Goal: Information Seeking & Learning: Learn about a topic

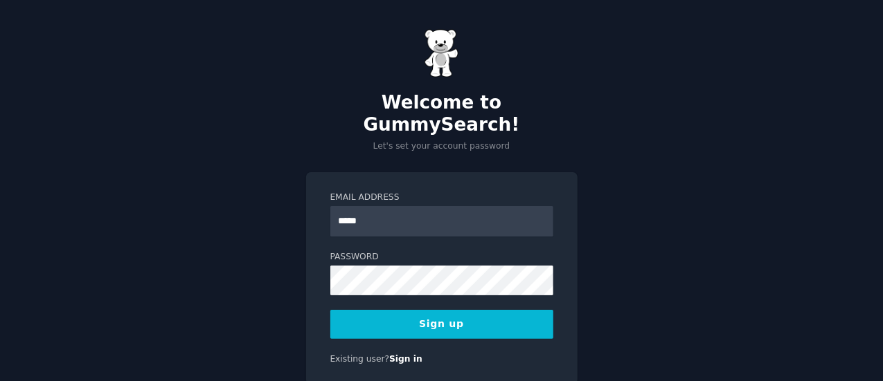
type input "**********"
click at [442, 310] on button "Sign up" at bounding box center [441, 324] width 223 height 29
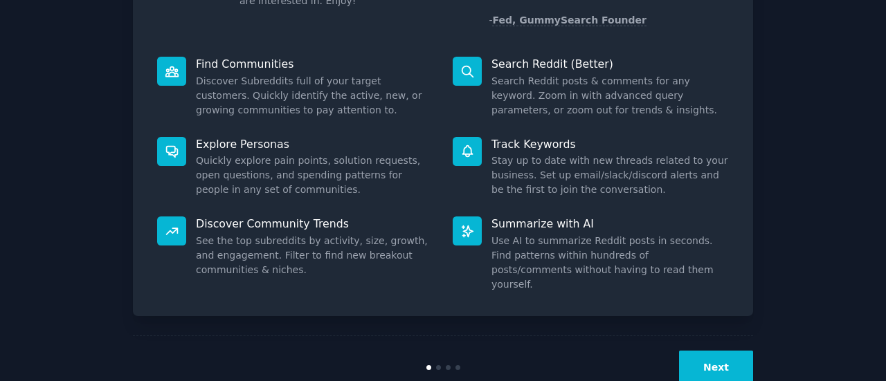
scroll to position [159, 0]
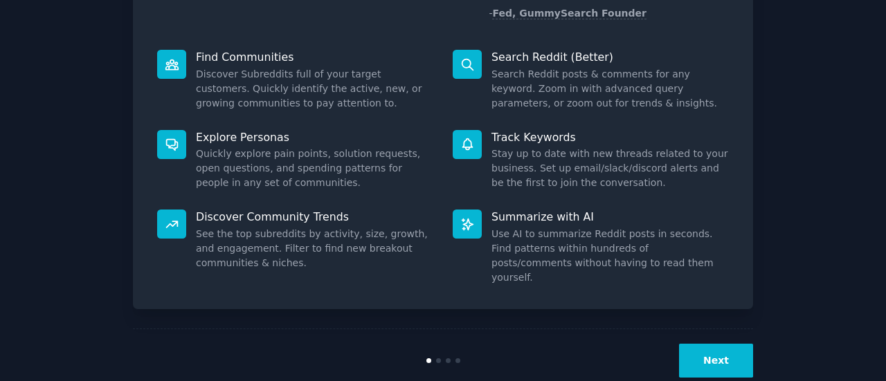
click at [735, 344] on button "Next" at bounding box center [716, 361] width 74 height 34
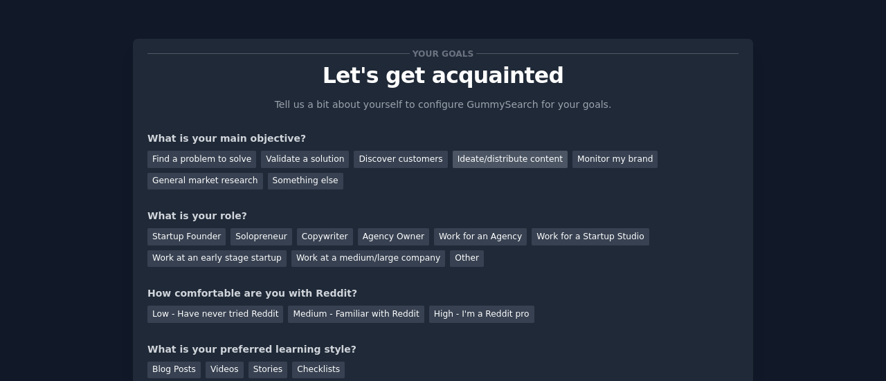
click at [454, 159] on div "Ideate/distribute content" at bounding box center [510, 159] width 115 height 17
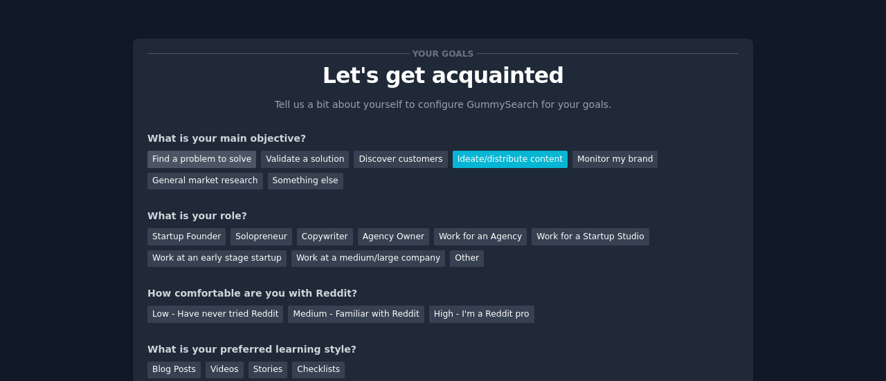
click at [215, 159] on div "Find a problem to solve" at bounding box center [201, 159] width 109 height 17
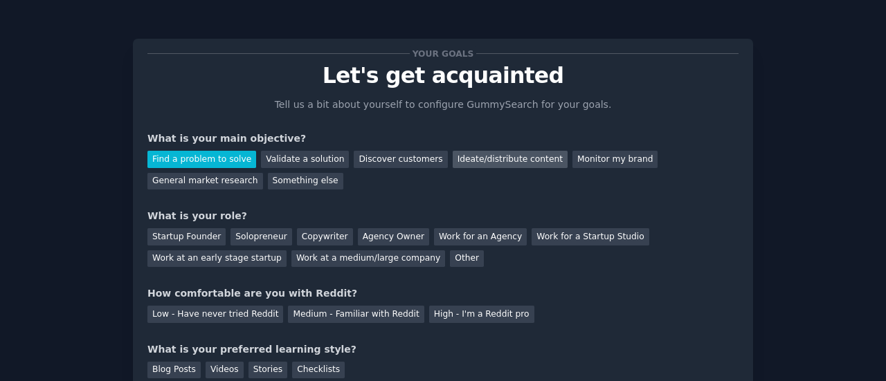
click at [456, 159] on div "Ideate/distribute content" at bounding box center [510, 159] width 115 height 17
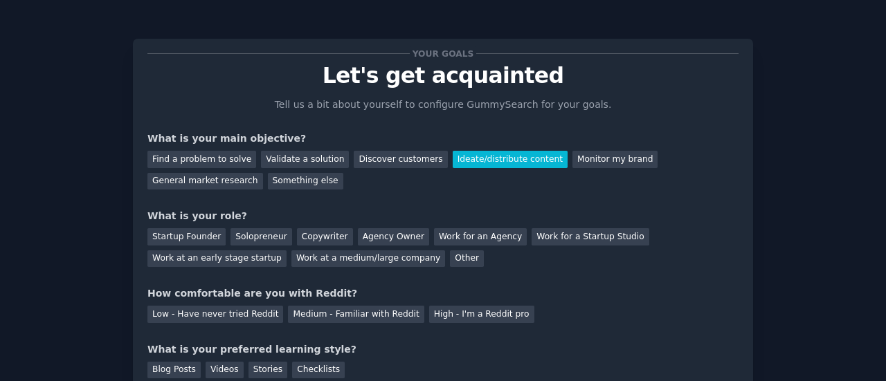
scroll to position [69, 0]
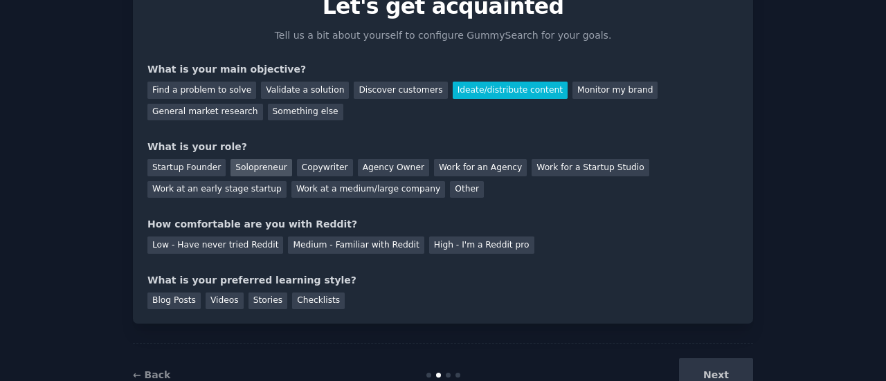
click at [240, 170] on div "Solopreneur" at bounding box center [261, 167] width 61 height 17
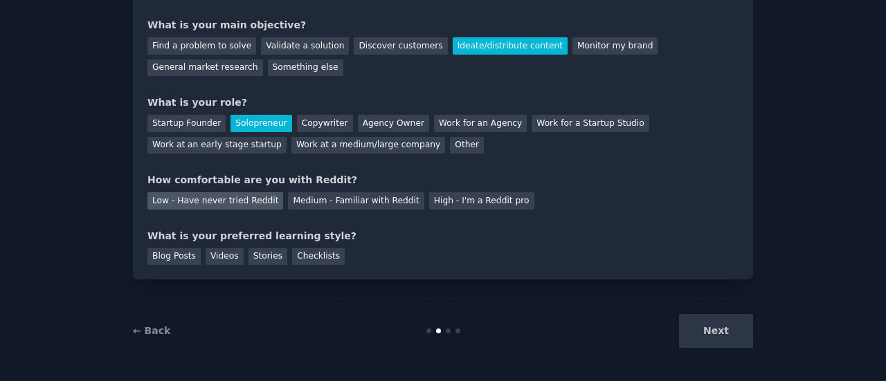
click at [230, 203] on div "Low - Have never tried Reddit" at bounding box center [215, 200] width 136 height 17
click at [174, 257] on div "Blog Posts" at bounding box center [173, 257] width 53 height 17
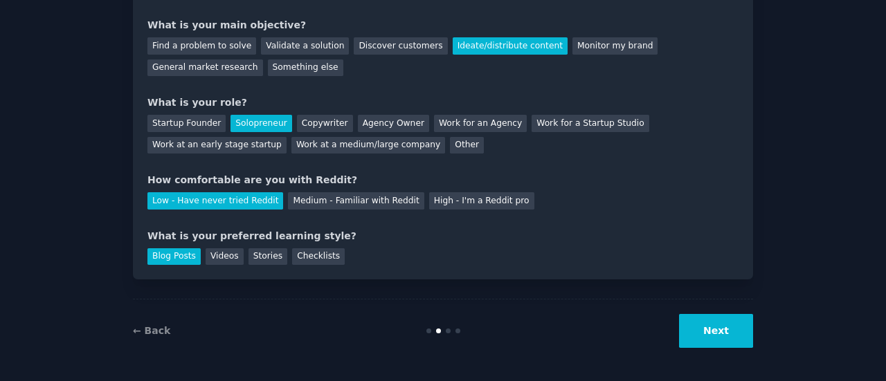
click at [720, 332] on button "Next" at bounding box center [716, 331] width 74 height 34
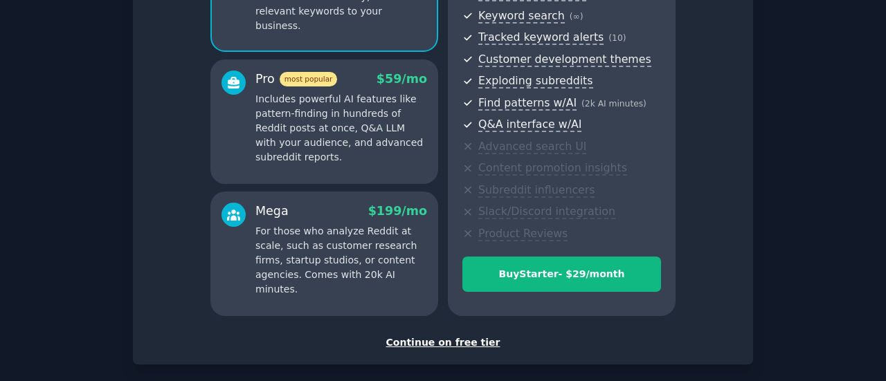
scroll to position [208, 0]
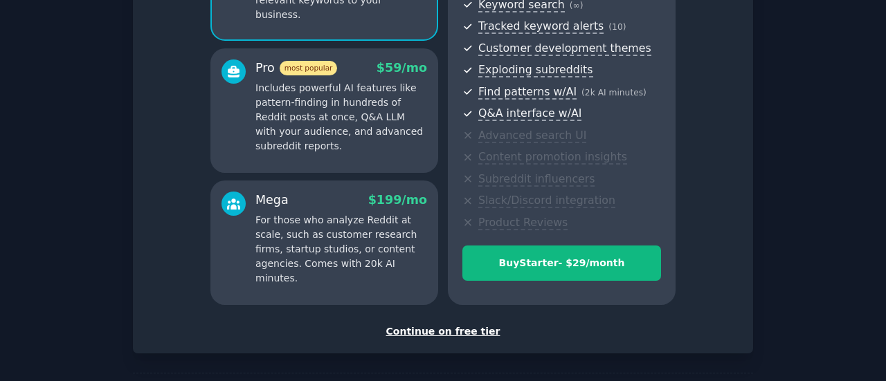
click at [433, 332] on div "Continue on free tier" at bounding box center [442, 332] width 591 height 15
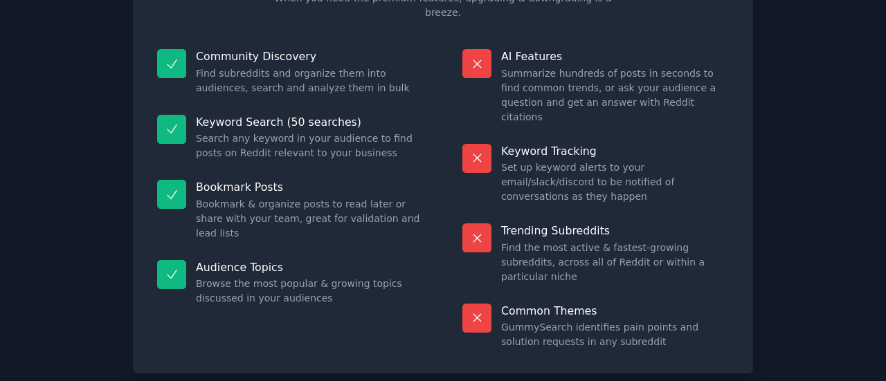
scroll to position [157, 0]
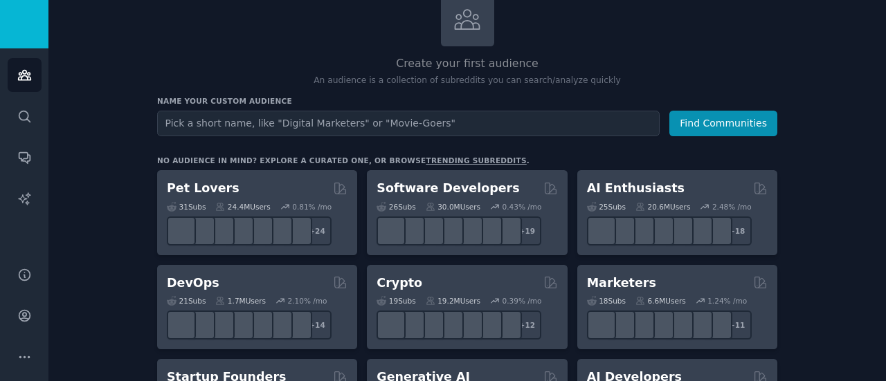
scroll to position [138, 0]
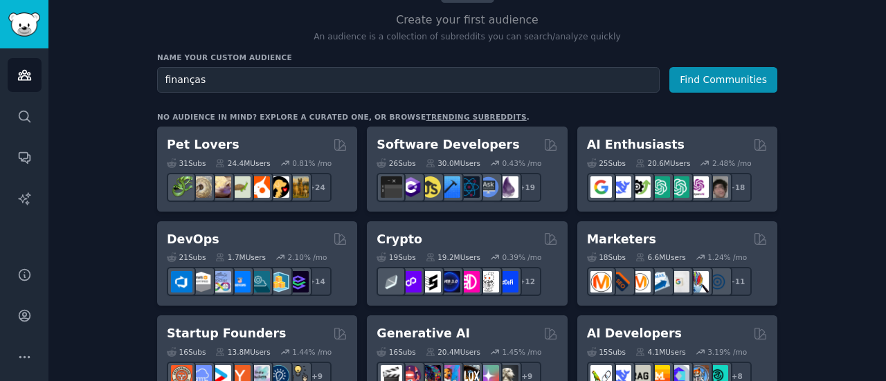
type input "finanças"
click at [669, 67] on button "Find Communities" at bounding box center [723, 80] width 108 height 26
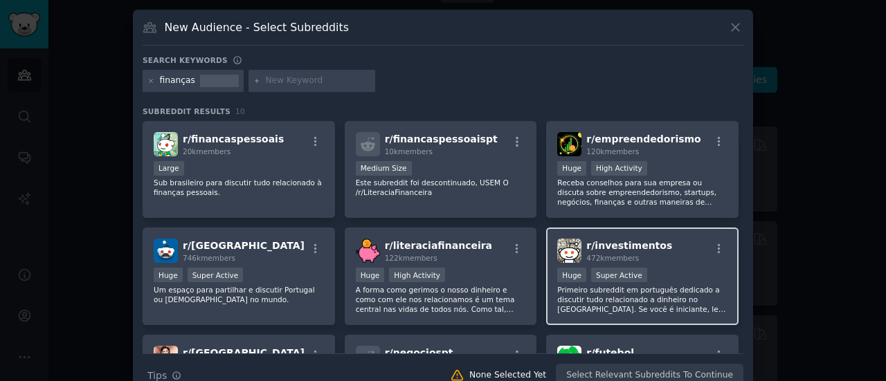
click at [669, 291] on p "Primeiro subreddit em português dedicado a discutir tudo relacionado a dinheiro…" at bounding box center [642, 299] width 170 height 29
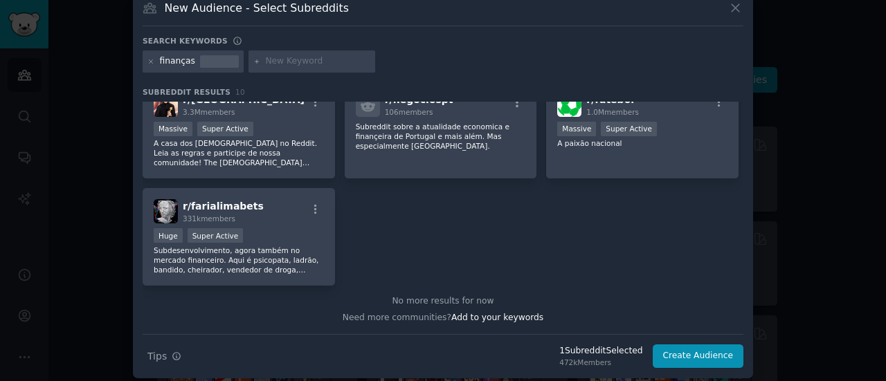
scroll to position [25, 0]
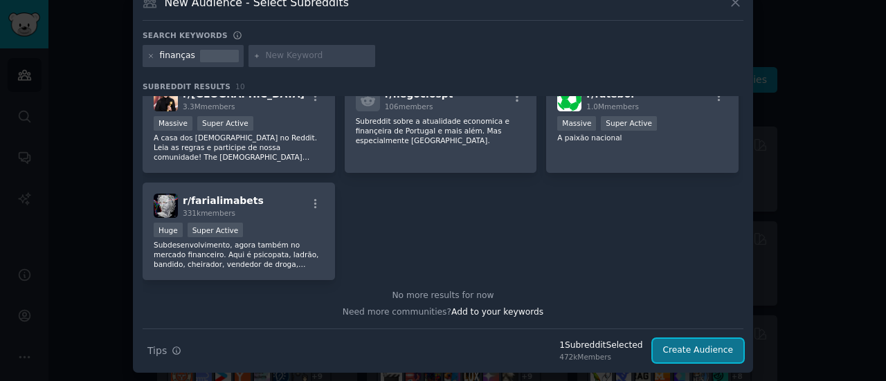
click at [702, 344] on button "Create Audience" at bounding box center [698, 351] width 91 height 24
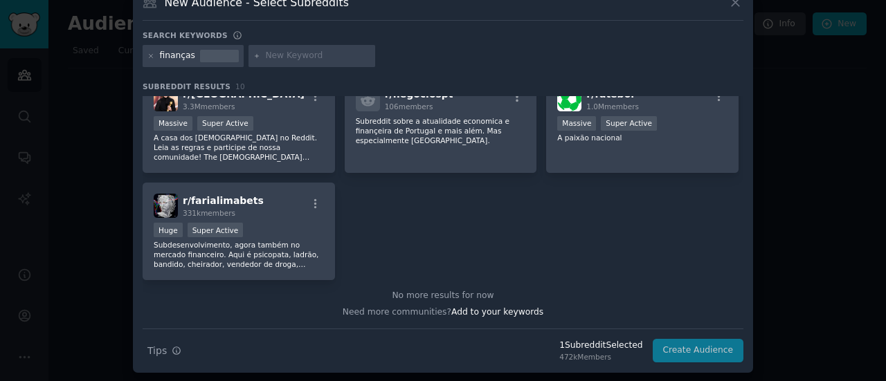
scroll to position [0, 0]
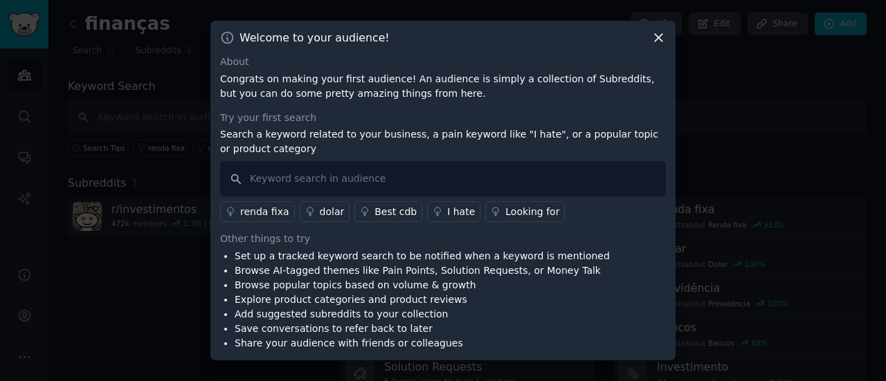
click at [660, 38] on icon at bounding box center [658, 37] width 15 height 15
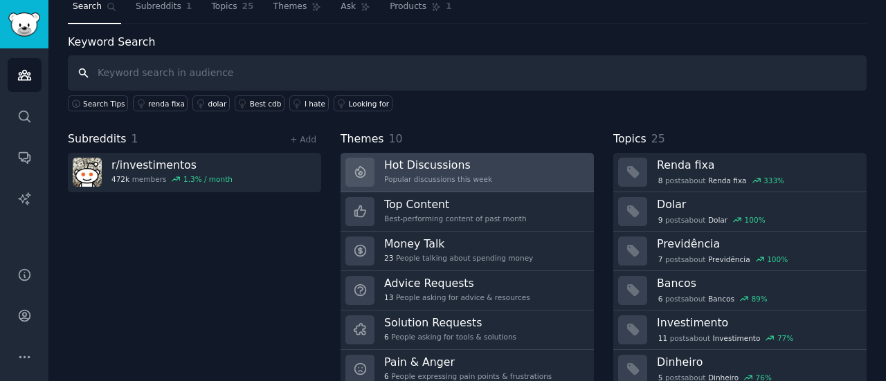
scroll to position [24, 0]
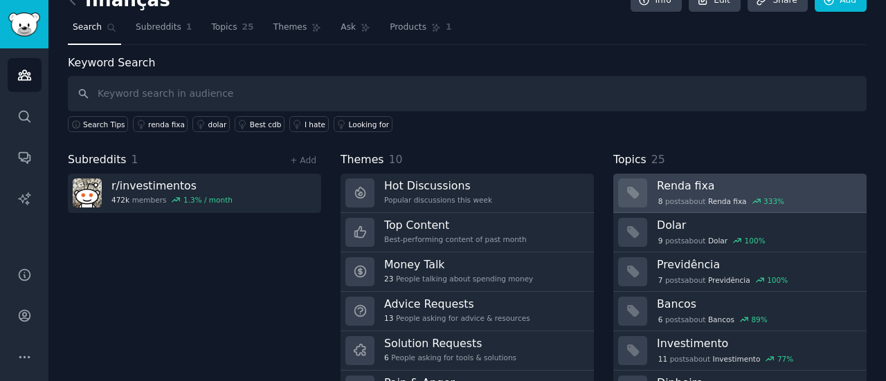
click at [712, 195] on div "8 post s about Renda fixa 333 %" at bounding box center [721, 201] width 129 height 12
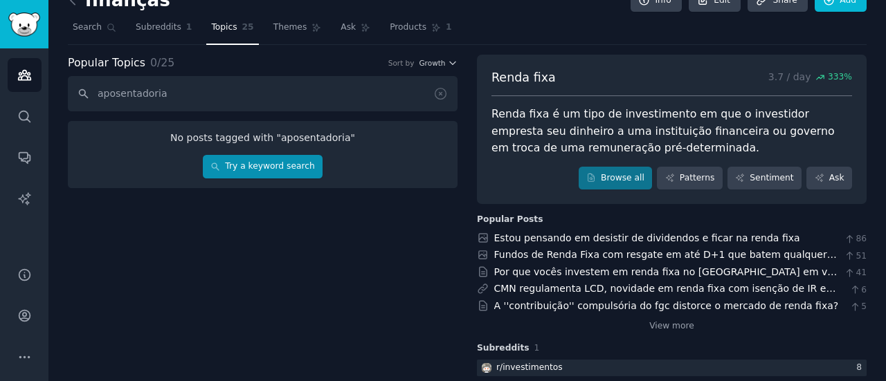
type input "aposentadoria"
click at [285, 170] on link "Try a keyword search" at bounding box center [263, 167] width 120 height 24
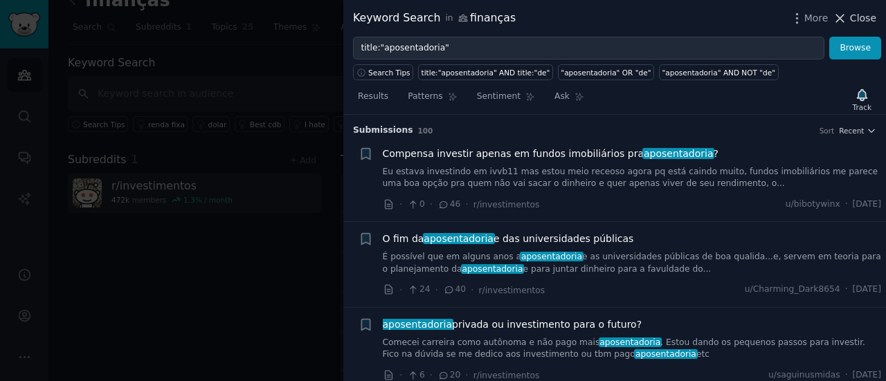
click at [838, 12] on icon at bounding box center [840, 18] width 15 height 15
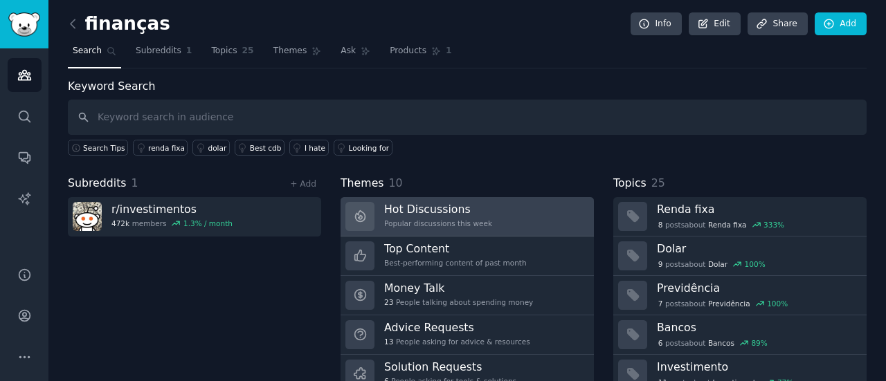
click at [483, 223] on link "Hot Discussions Popular discussions this week" at bounding box center [467, 216] width 253 height 39
